Goal: Task Accomplishment & Management: Manage account settings

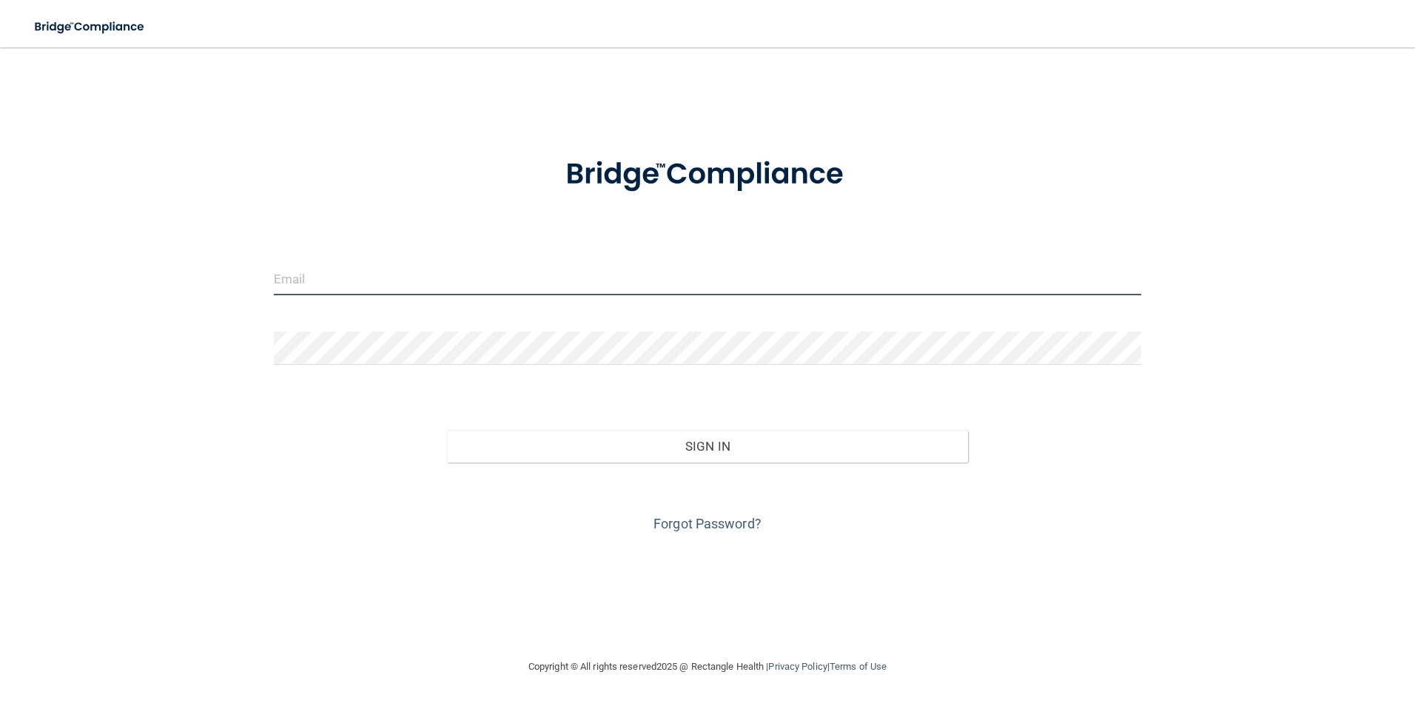
click at [372, 272] on input "email" at bounding box center [708, 278] width 868 height 33
type input "[EMAIL_ADDRESS][DOMAIN_NAME]"
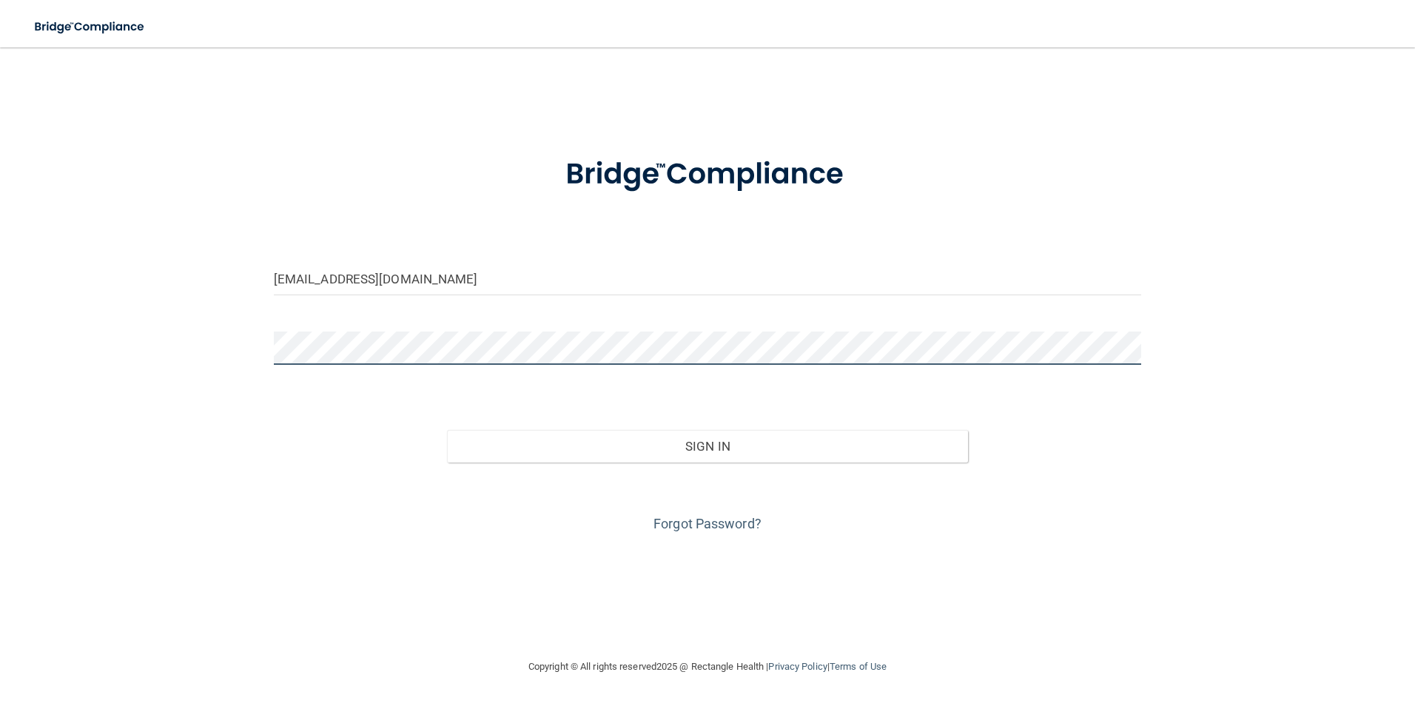
click at [447, 430] on button "Sign In" at bounding box center [707, 446] width 521 height 33
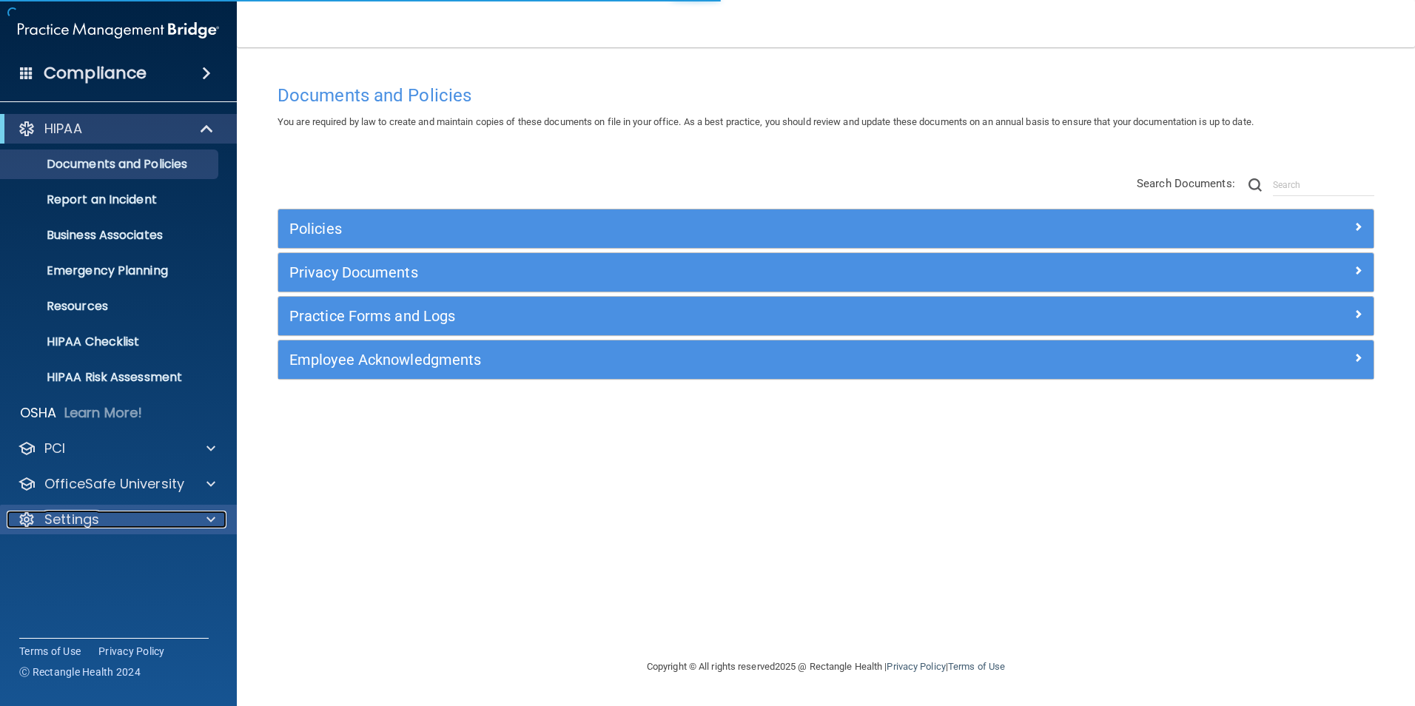
click at [62, 522] on p "Settings" at bounding box center [71, 520] width 55 height 18
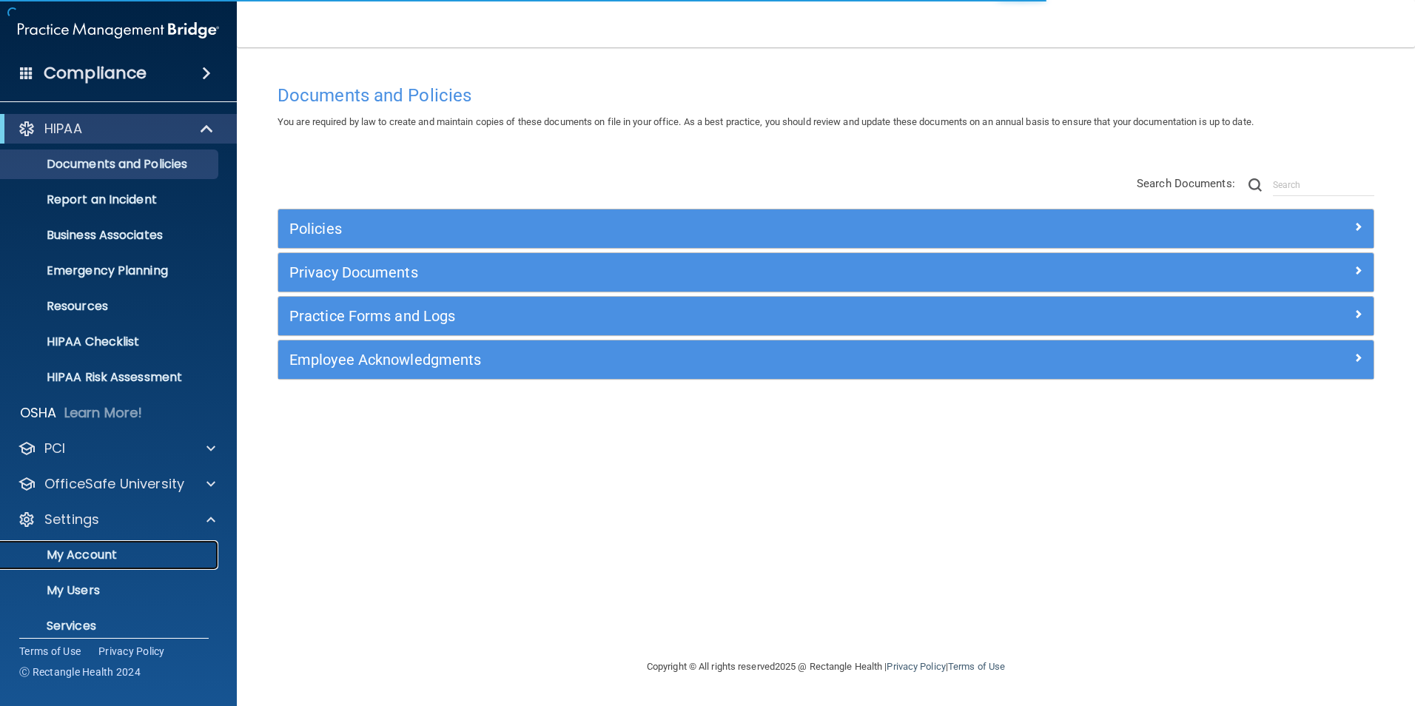
click at [88, 559] on p "My Account" at bounding box center [111, 555] width 202 height 15
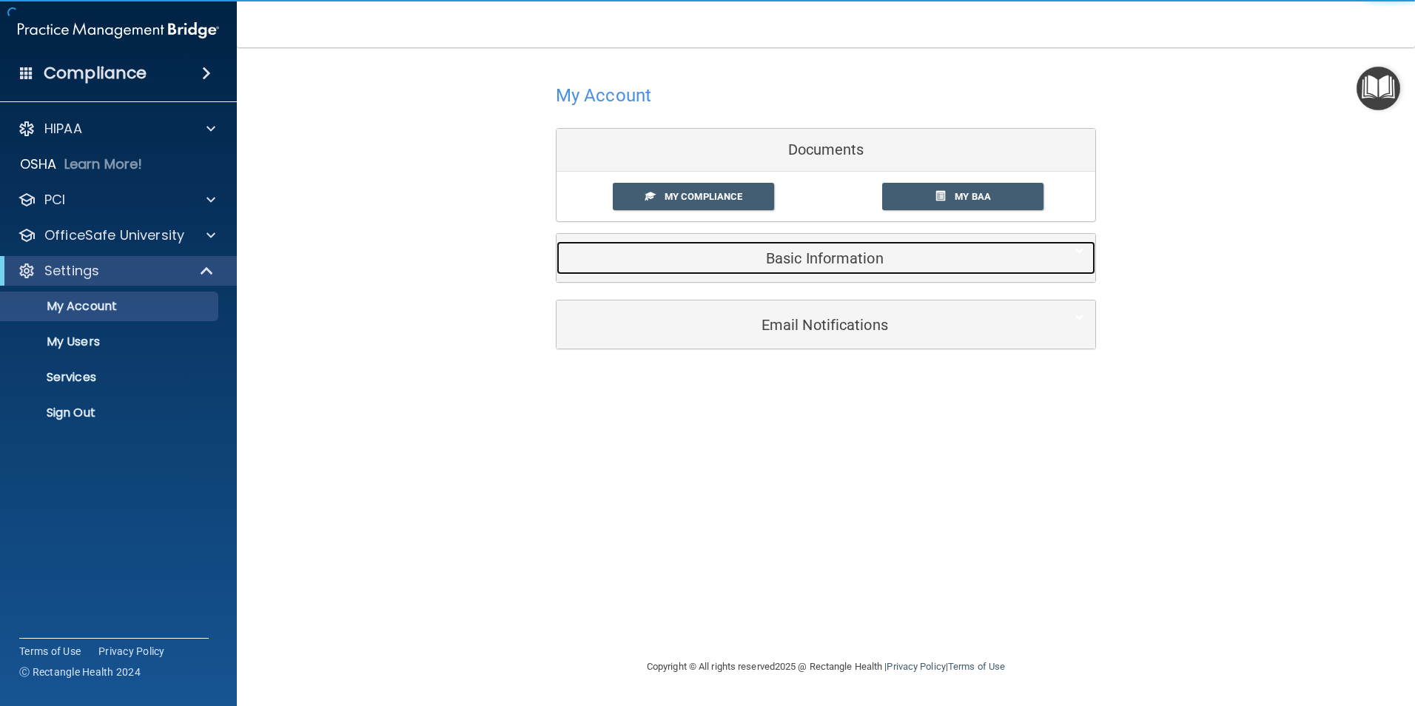
click at [863, 261] on h5 "Basic Information" at bounding box center [803, 258] width 471 height 16
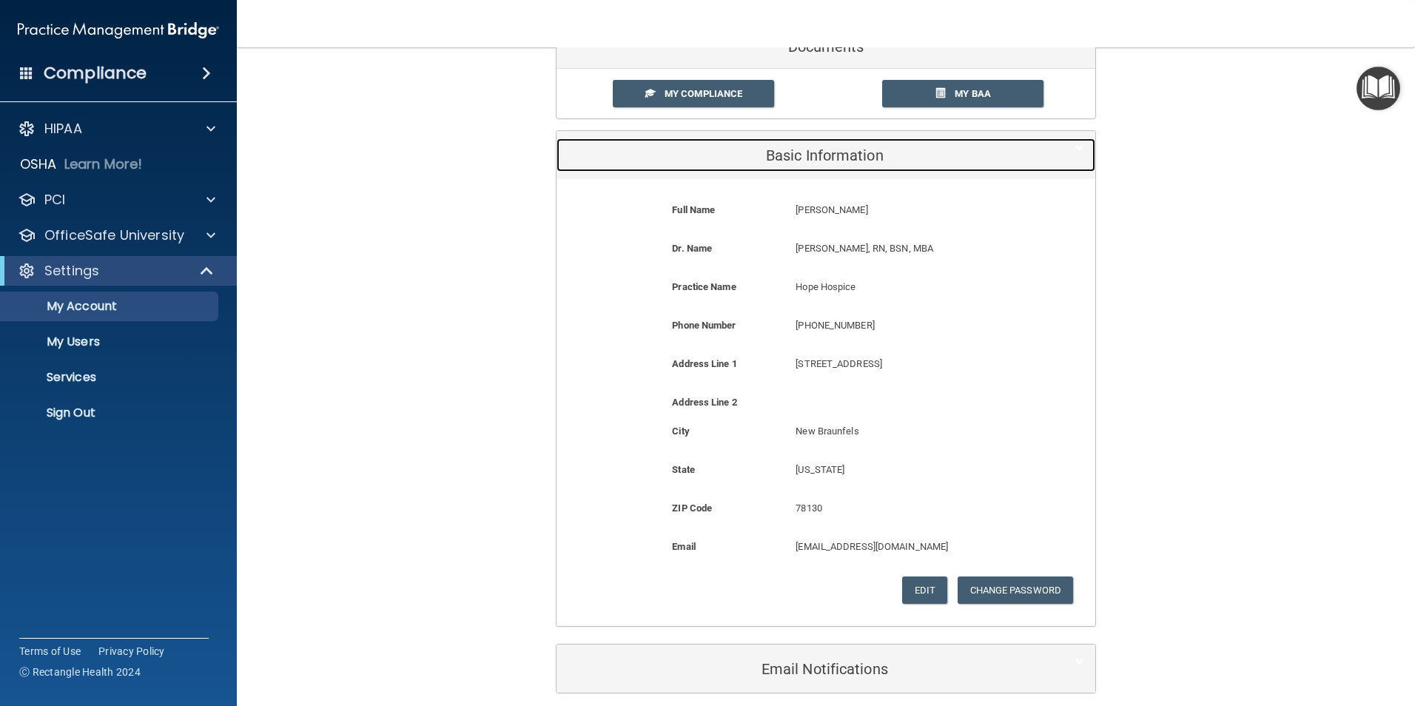
scroll to position [167, 0]
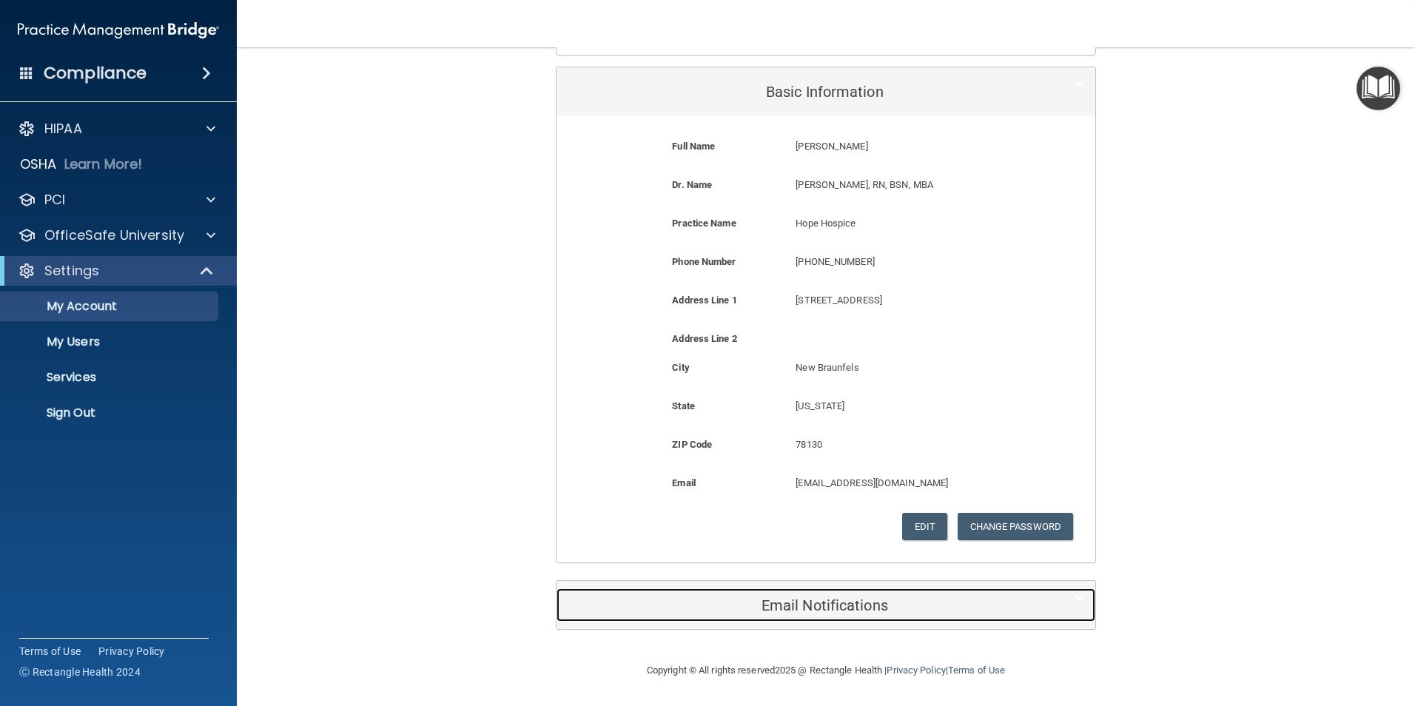
click at [820, 608] on h5 "Email Notifications" at bounding box center [803, 605] width 471 height 16
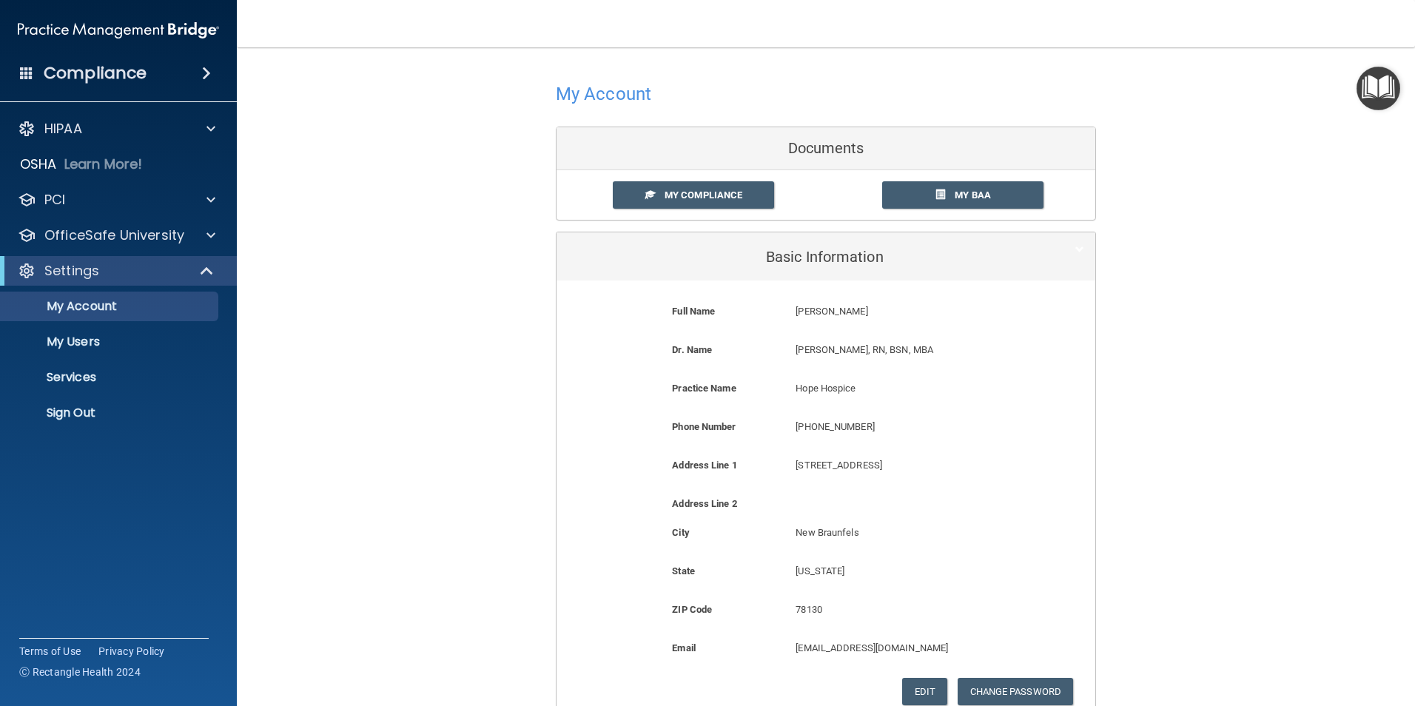
scroll to position [0, 0]
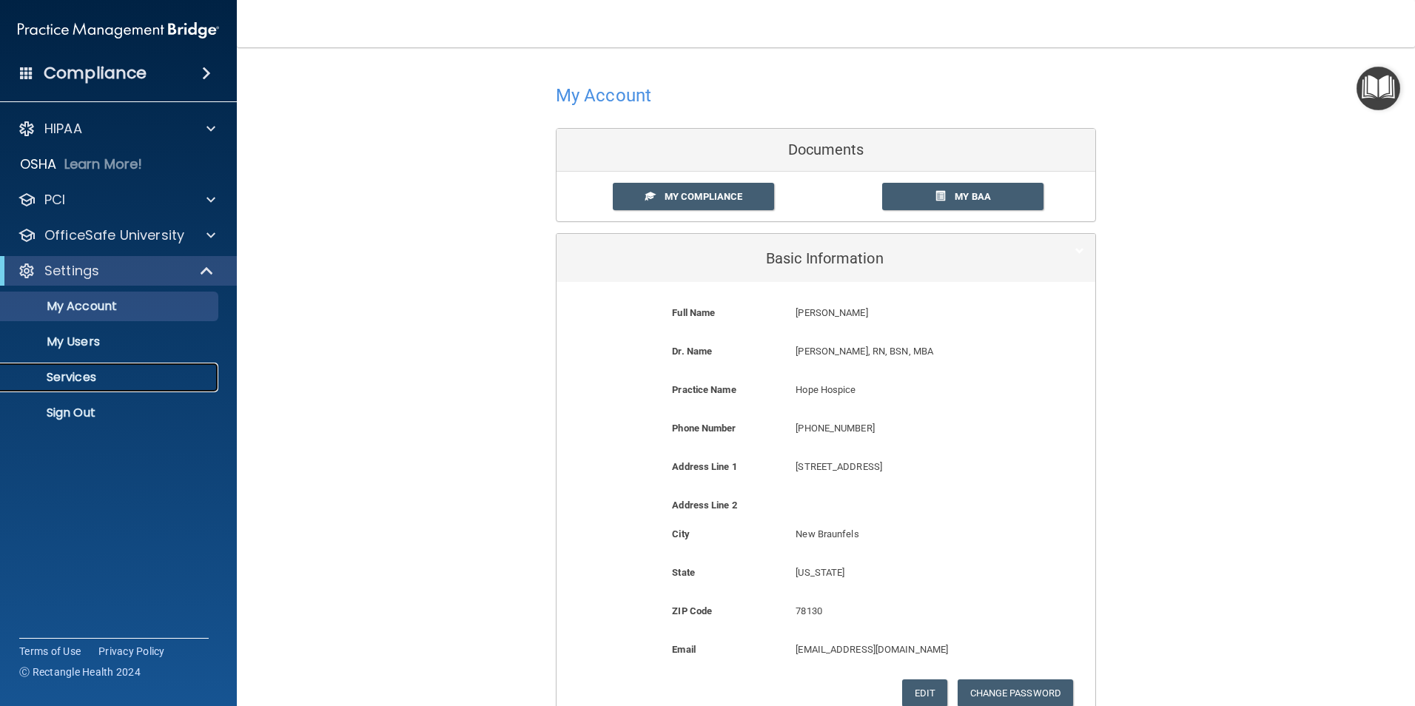
click at [89, 374] on p "Services" at bounding box center [111, 377] width 202 height 15
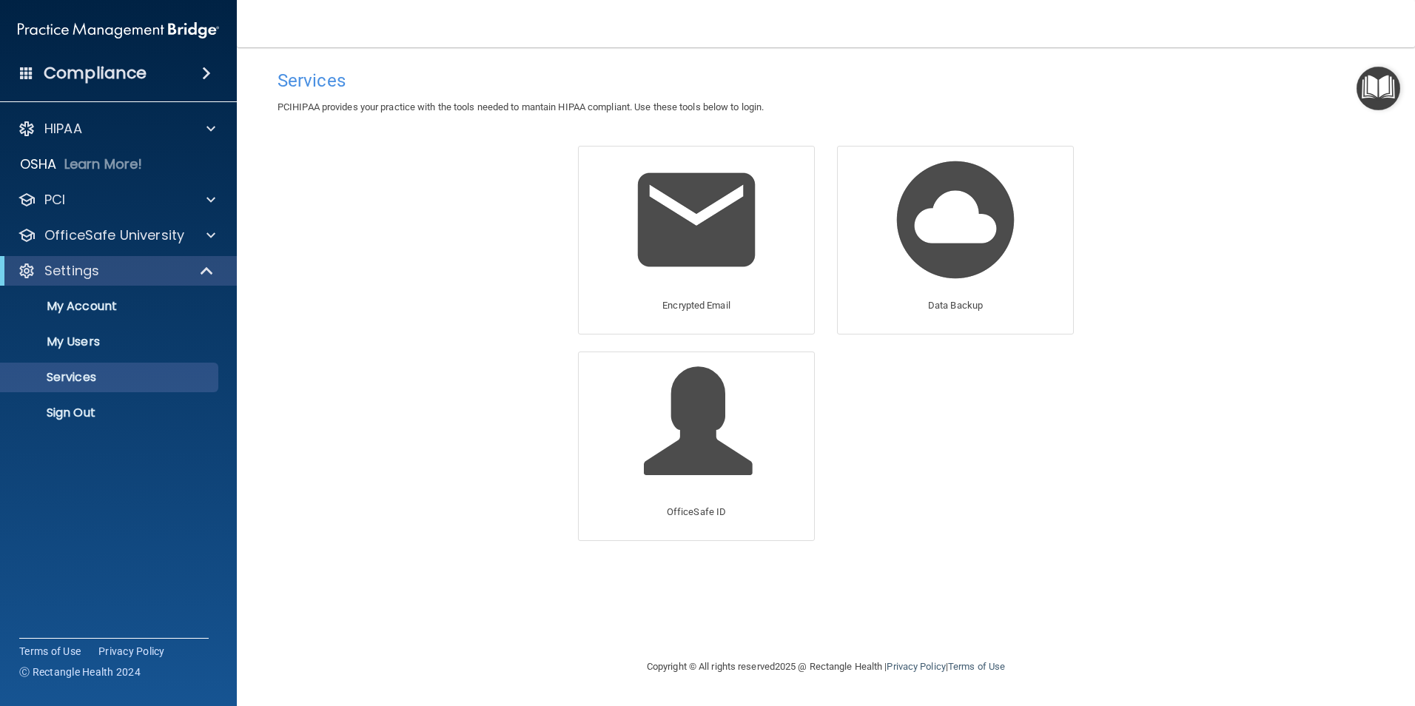
click at [81, 70] on h4 "Compliance" at bounding box center [95, 73] width 103 height 21
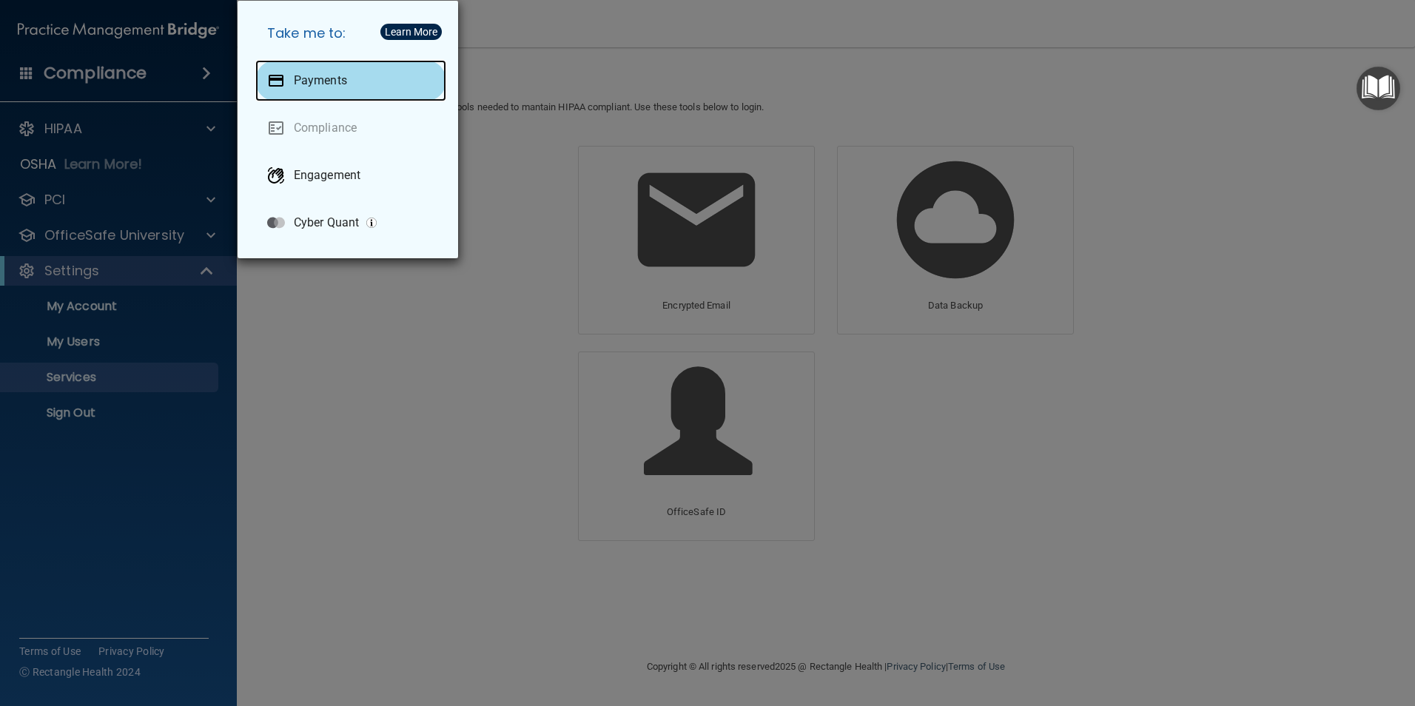
click at [326, 84] on p "Payments" at bounding box center [320, 80] width 53 height 15
click at [326, 89] on div "Payments" at bounding box center [350, 80] width 191 height 41
click at [413, 24] on button "Learn More" at bounding box center [410, 32] width 61 height 16
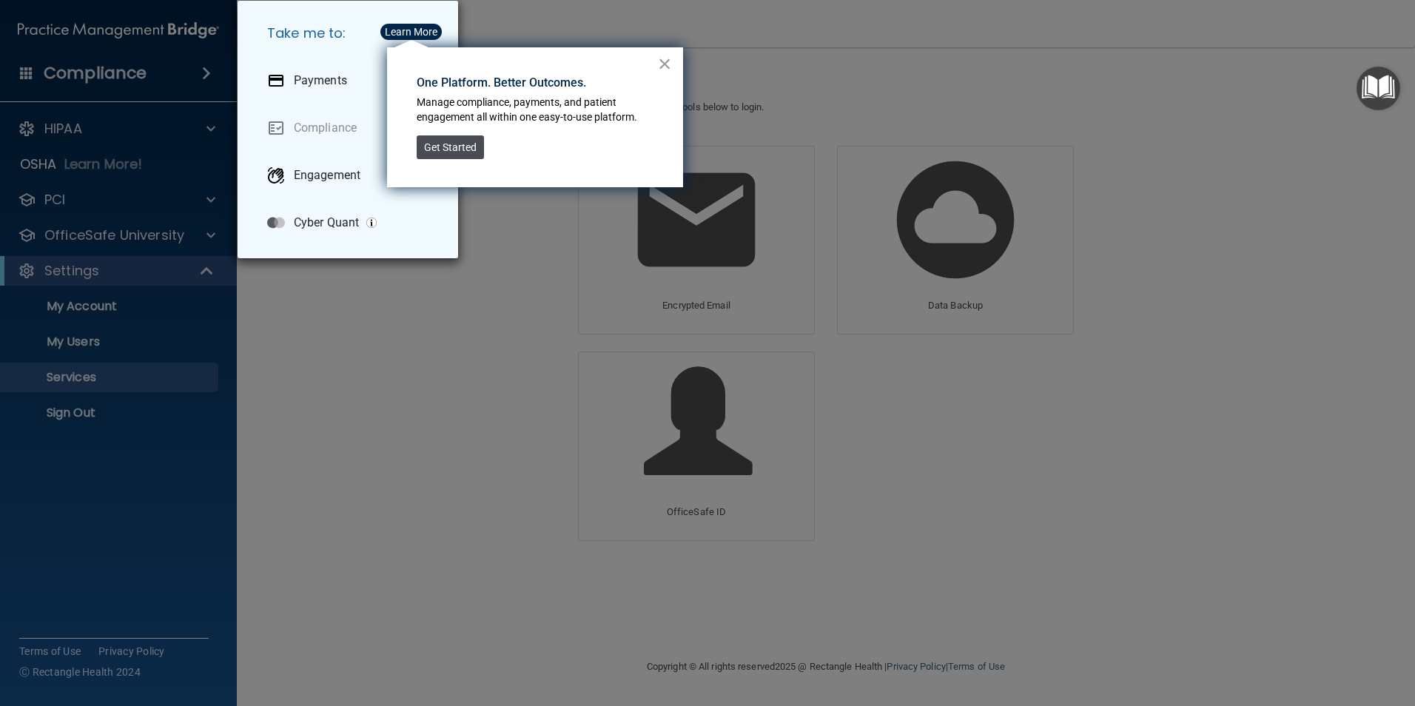
click at [433, 141] on button "Get Started" at bounding box center [450, 147] width 67 height 24
